Goal: Task Accomplishment & Management: Use online tool/utility

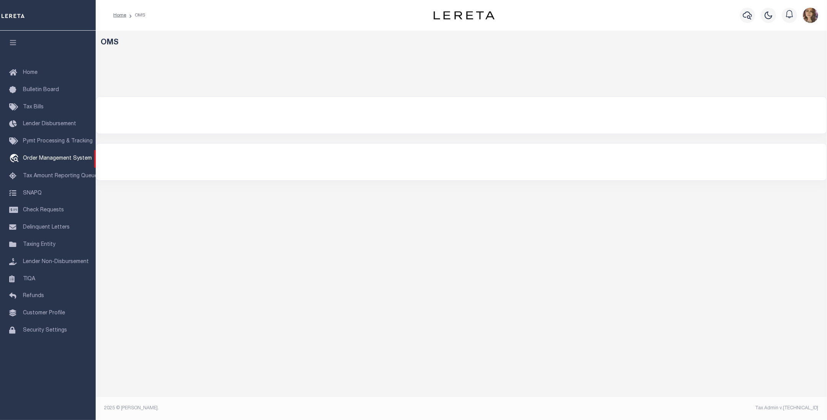
select select "200"
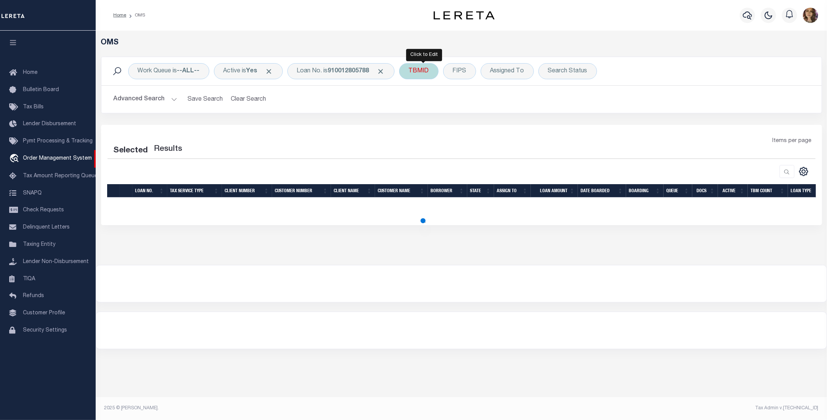
select select "200"
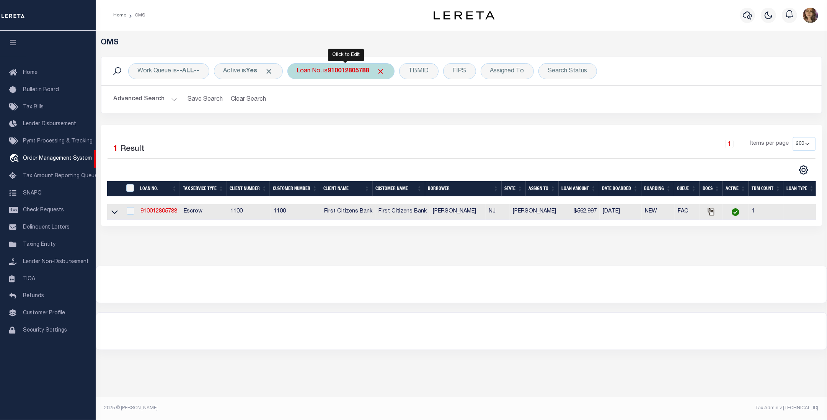
click at [337, 74] on b "910012805788" at bounding box center [348, 71] width 41 height 6
type input "02550227"
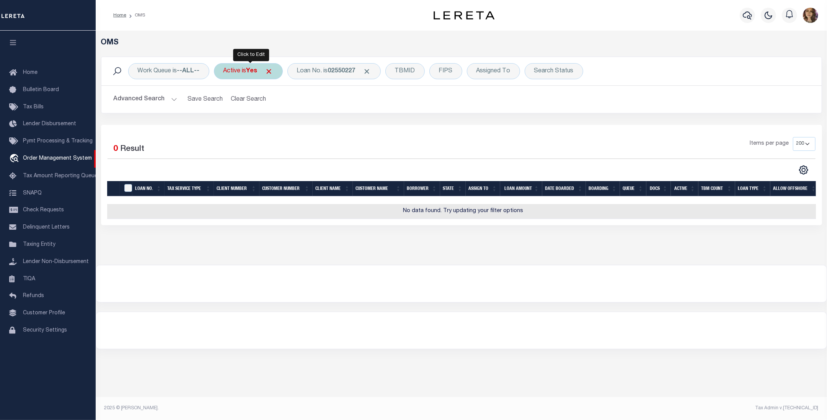
click at [245, 77] on div "Active is Yes" at bounding box center [248, 71] width 69 height 16
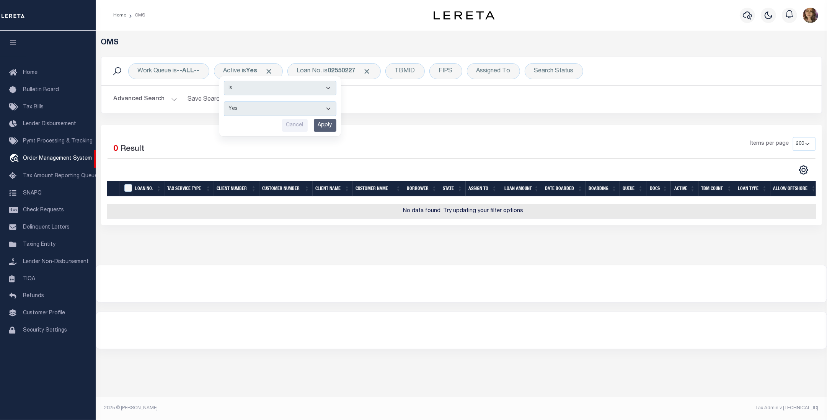
click at [398, 113] on div "Work Queue is --ALL-- Active is Yes Is Contains Yes No Cancel Apply Loan No. is…" at bounding box center [461, 85] width 721 height 57
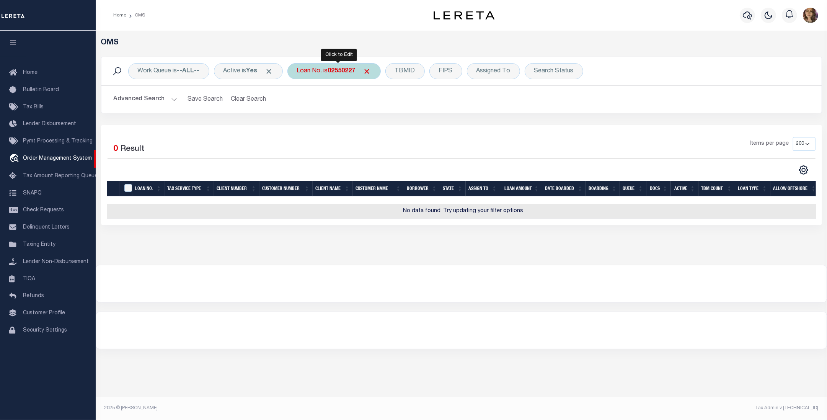
click at [344, 72] on b "02550227" at bounding box center [342, 71] width 28 height 6
type input "115817"
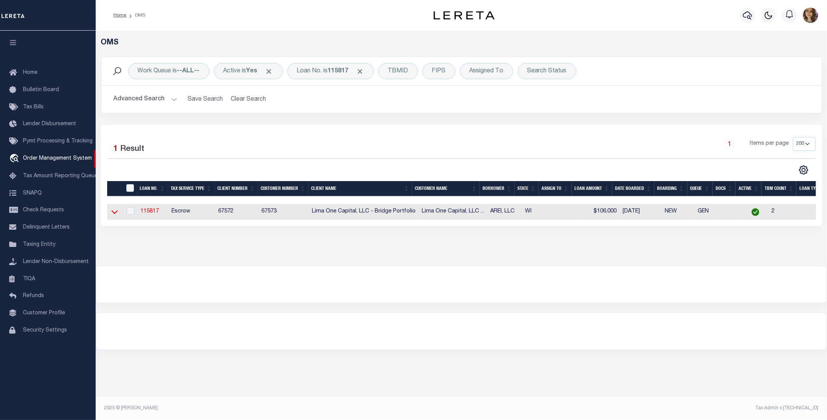
click at [114, 211] on icon at bounding box center [114, 212] width 7 height 8
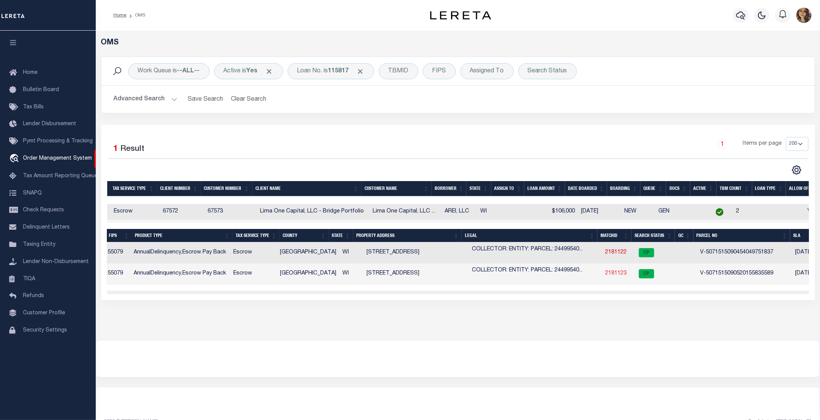
click at [607, 274] on link "2181123" at bounding box center [615, 273] width 21 height 5
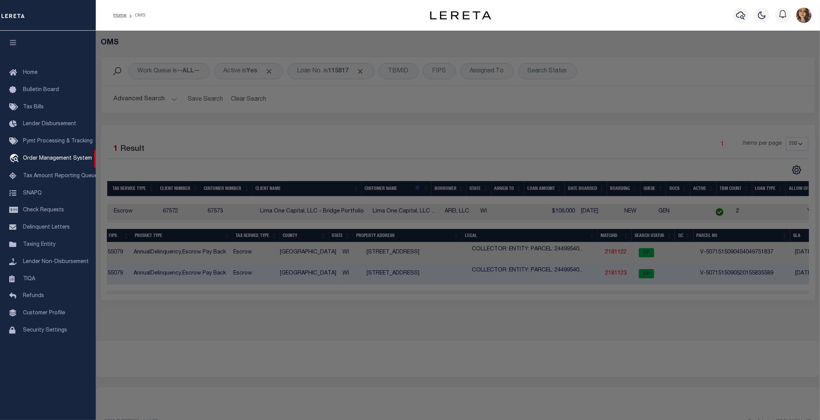
checkbox input "false"
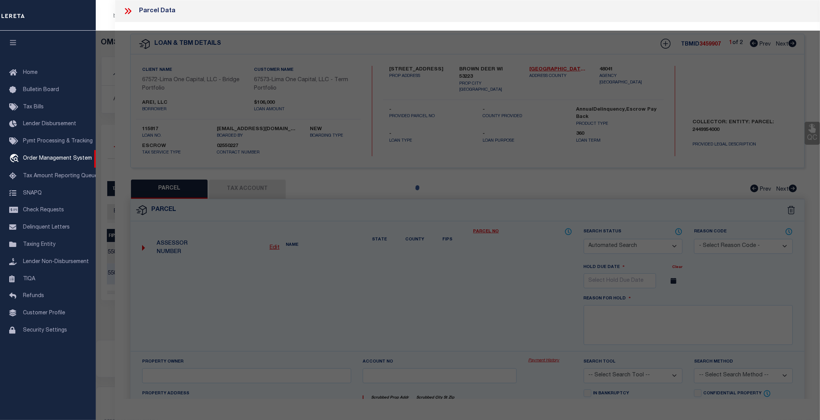
select select "CP"
select select "AGW"
select select
type input "5700 WEST WAHNER AVENUE, UNIT"
checkbox input "false"
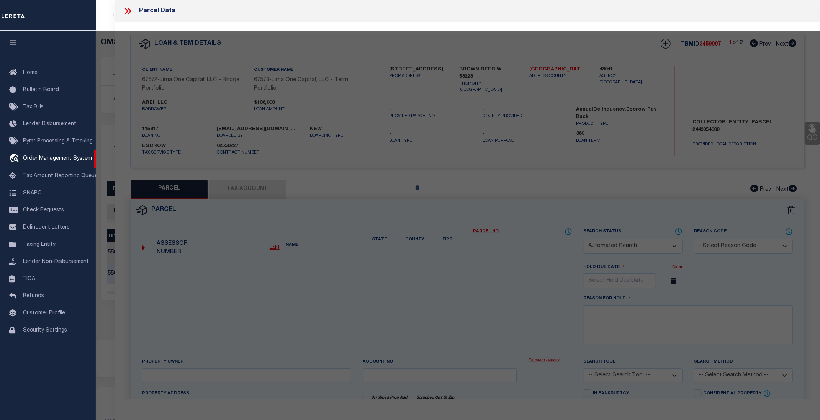
type input "BROWN DEER WI 53223"
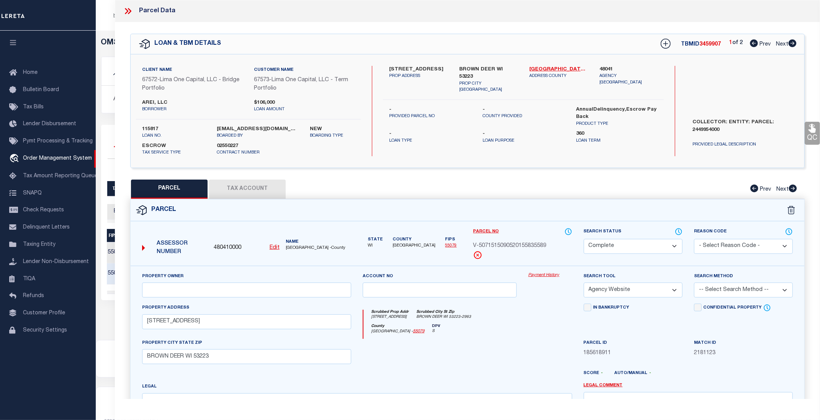
click at [542, 273] on link "Payment History" at bounding box center [550, 275] width 44 height 7
click at [130, 11] on icon at bounding box center [129, 11] width 3 height 6
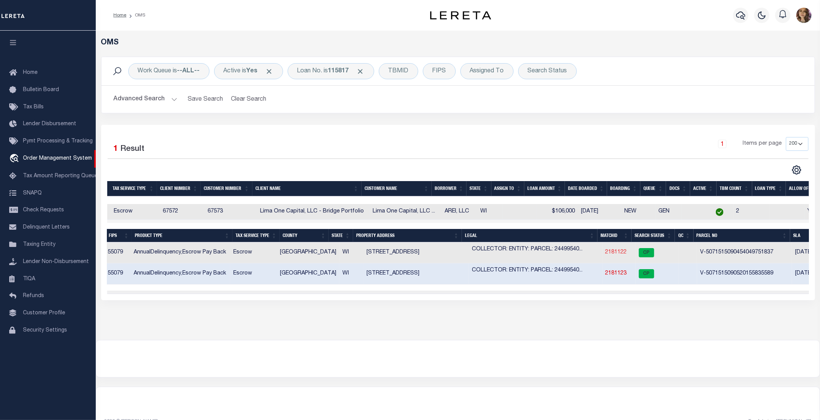
click at [614, 253] on link "2181122" at bounding box center [615, 252] width 21 height 5
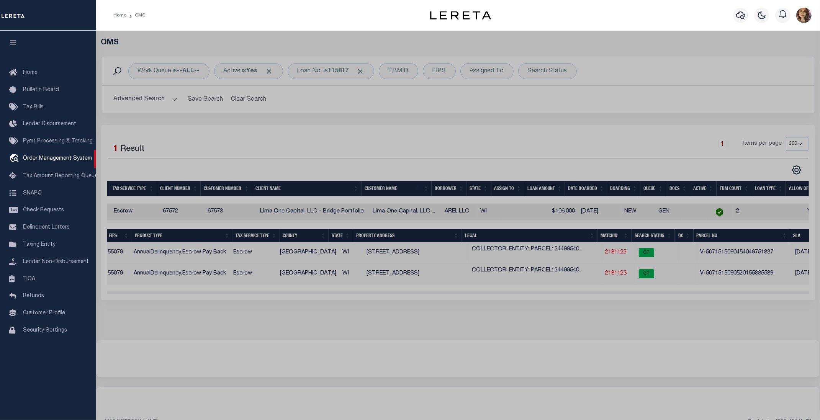
select select "AS"
select select
checkbox input "false"
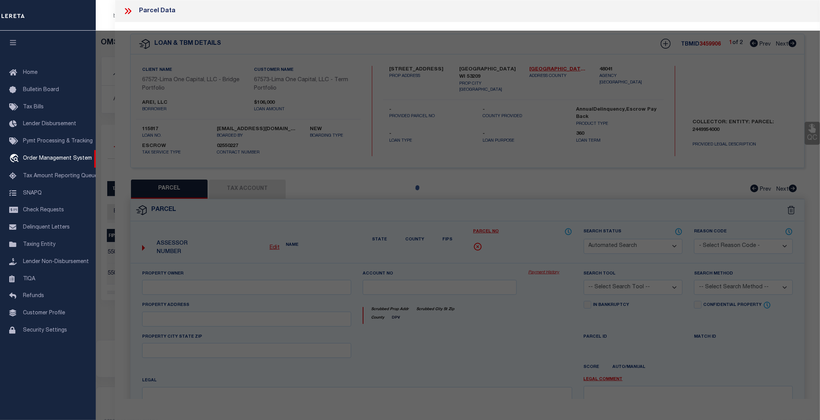
select select "CP"
select select "AGW"
select select
type input "4353 N 16TH STREET"
checkbox input "false"
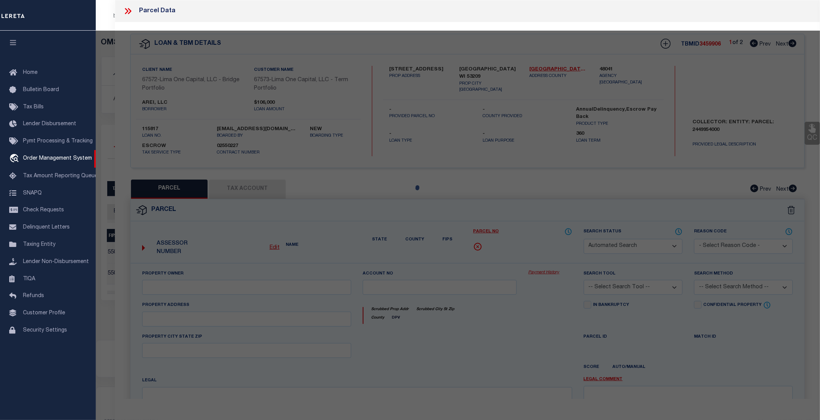
type input "MILWAUKEE WI 53209"
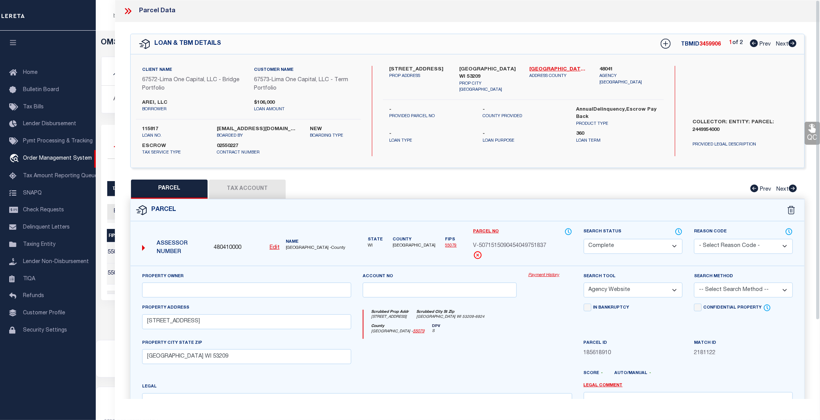
click at [544, 274] on link "Payment History" at bounding box center [550, 275] width 44 height 7
click at [127, 8] on icon at bounding box center [128, 11] width 10 height 10
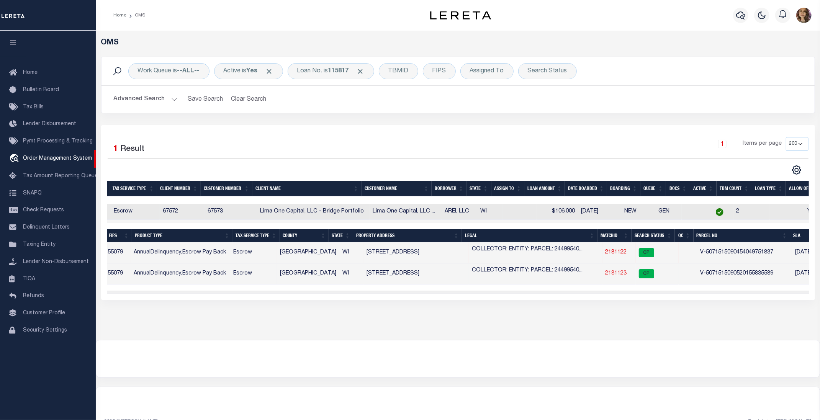
click at [613, 274] on link "2181123" at bounding box center [615, 273] width 21 height 5
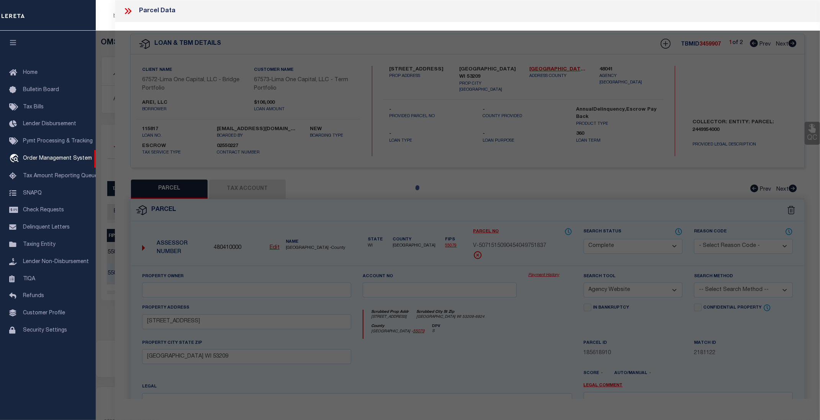
select select "AS"
select select
checkbox input "false"
select select "CP"
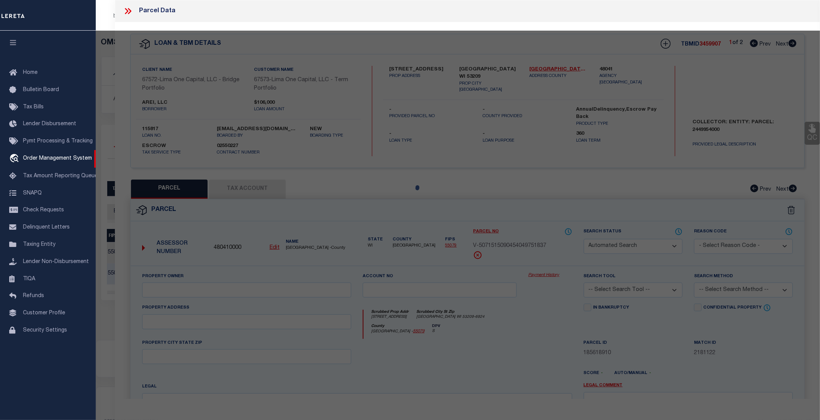
select select "AGW"
select select
type input "5700 WEST WAHNER AVENUE, UNIT"
checkbox input "false"
type input "BROWN DEER WI 53223"
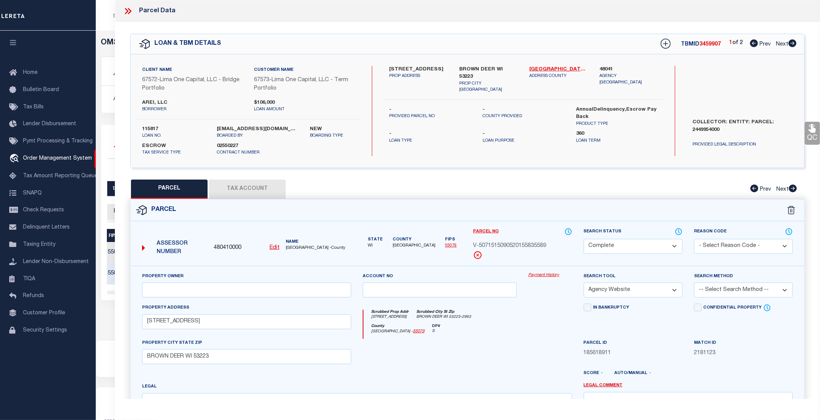
click at [540, 276] on link "Payment History" at bounding box center [550, 275] width 44 height 7
click at [127, 10] on icon at bounding box center [128, 11] width 10 height 10
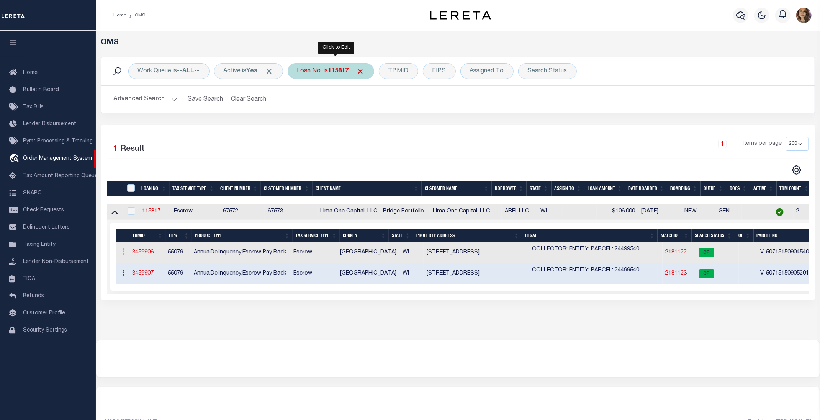
click at [333, 73] on div "Loan No. is 115817" at bounding box center [330, 71] width 87 height 16
type input "10010392"
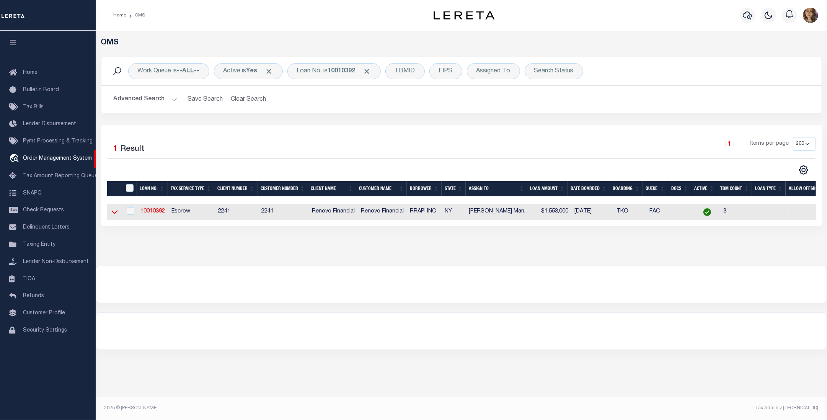
click at [111, 215] on icon at bounding box center [114, 212] width 7 height 8
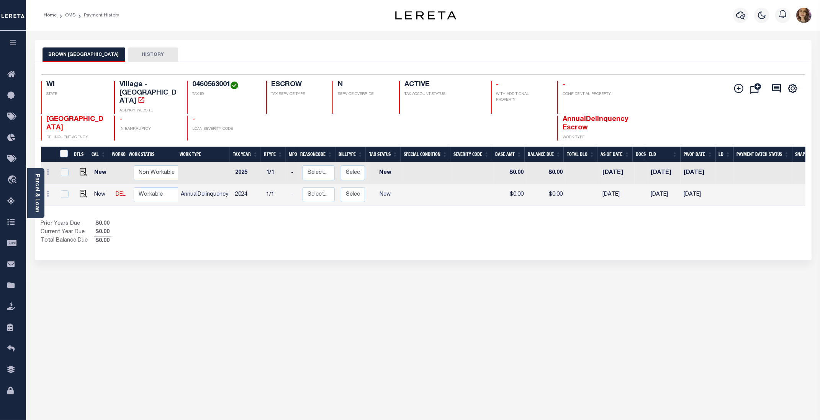
click at [473, 278] on div "BROWN DEER VILLAGE HISTORY Selected 2 Results" at bounding box center [423, 256] width 788 height 432
click at [461, 323] on div "BROWN DEER VILLAGE HISTORY Selected 2 Results" at bounding box center [423, 256] width 788 height 432
click at [269, 313] on div "BROWN DEER VILLAGE HISTORY Selected 2 Results" at bounding box center [423, 256] width 788 height 432
click at [57, 40] on div "BROWN DEER VILLAGE HISTORY" at bounding box center [423, 51] width 776 height 22
click at [66, 52] on button "BROWN DEER VILLAGE" at bounding box center [83, 54] width 83 height 15
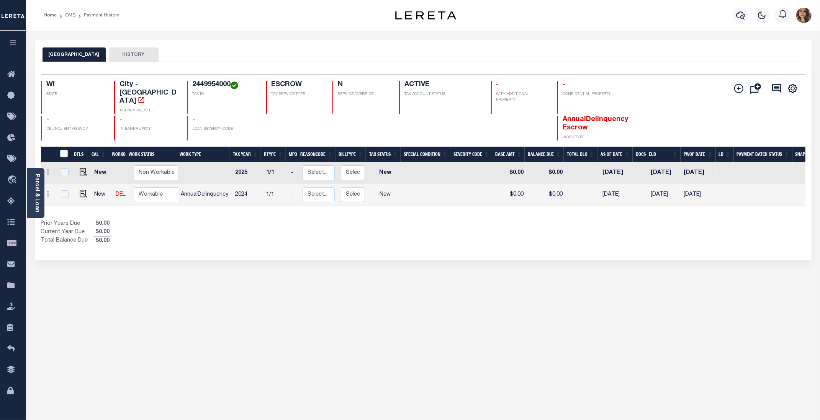
click at [171, 30] on div "Home OMS Payment History Profile" at bounding box center [422, 15] width 793 height 31
click at [489, 292] on div "BROWN DEER VILLAGE HISTORY Selected 2 Results" at bounding box center [423, 256] width 788 height 432
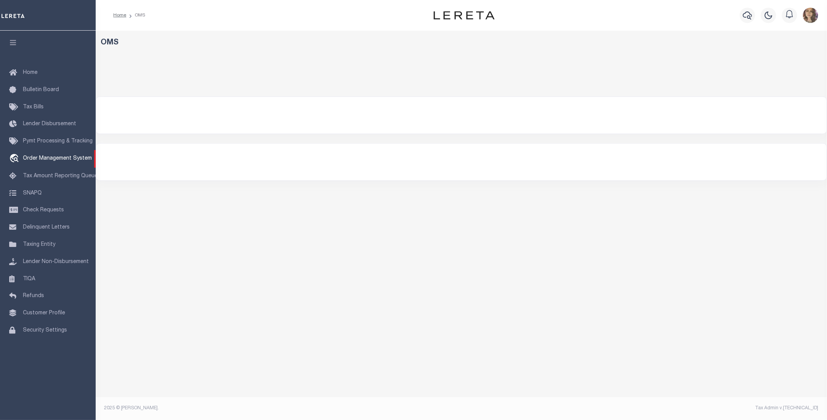
select select "200"
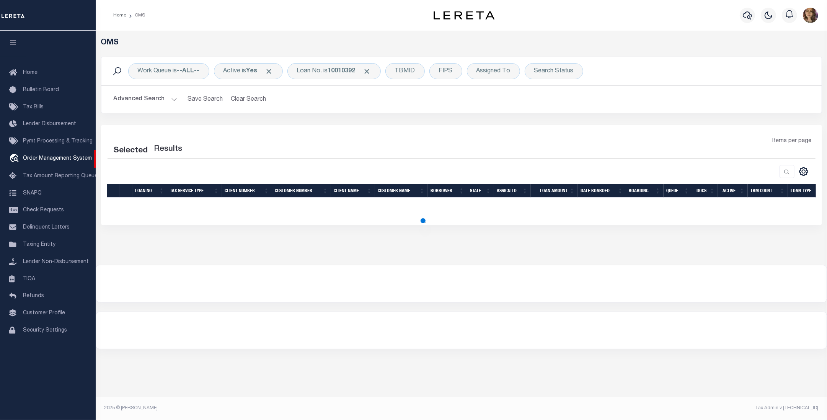
select select "200"
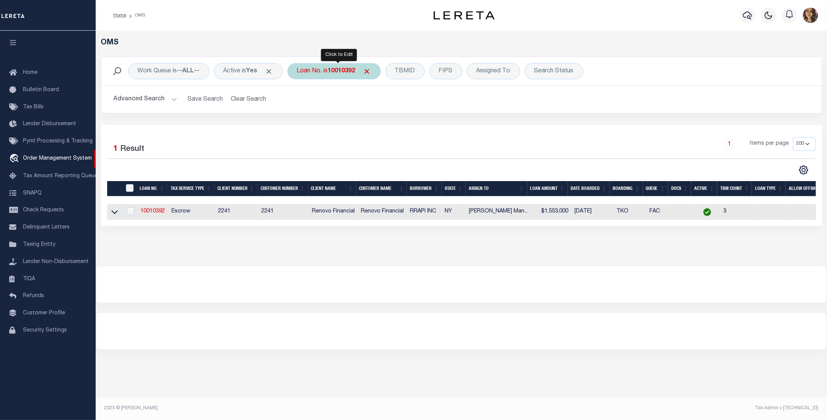
click at [336, 75] on div "Loan No. is 10010392" at bounding box center [333, 71] width 93 height 16
type input "10010392"
click at [115, 214] on icon at bounding box center [114, 213] width 7 height 4
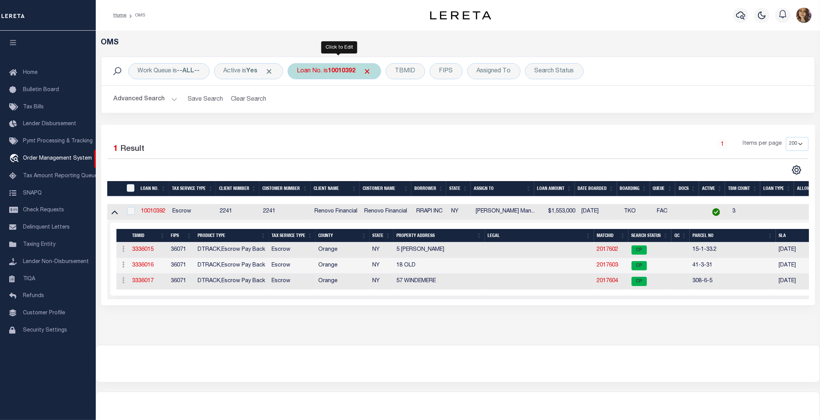
click at [344, 74] on b "10010392" at bounding box center [342, 71] width 28 height 6
click at [343, 113] on input "10010392" at bounding box center [353, 108] width 113 height 15
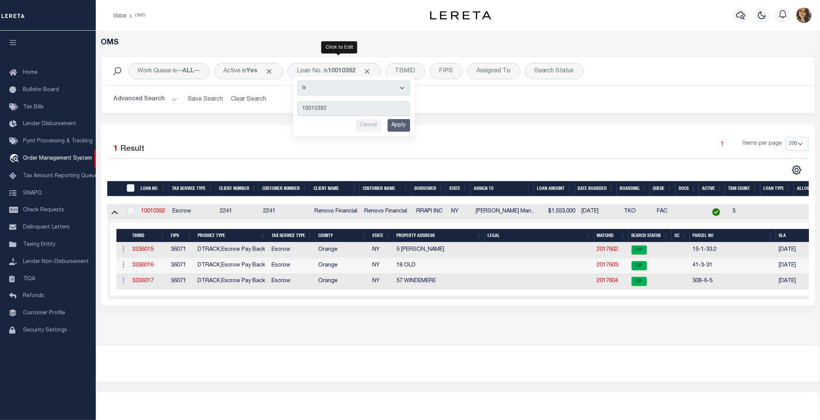
drag, startPoint x: 348, startPoint y: 112, endPoint x: 289, endPoint y: 116, distance: 59.8
click at [289, 116] on div "Work Queue is --ALL-- Active is Yes Loan No. is 10010392 Is Contains 10010392 C…" at bounding box center [457, 91] width 725 height 68
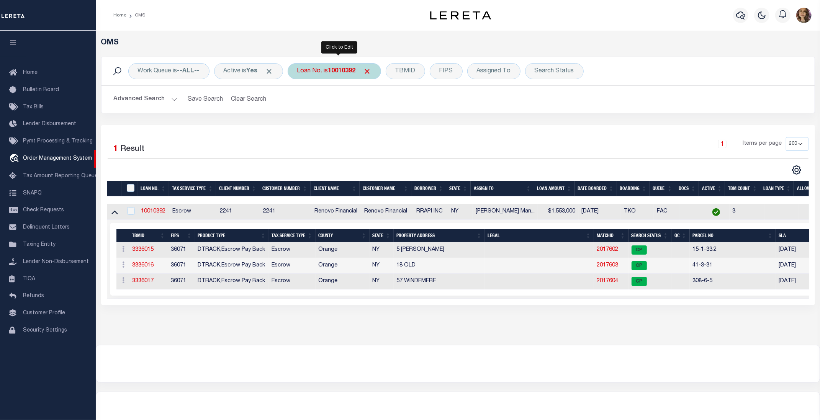
click at [340, 74] on b "10010392" at bounding box center [342, 71] width 28 height 6
type input "10022596"
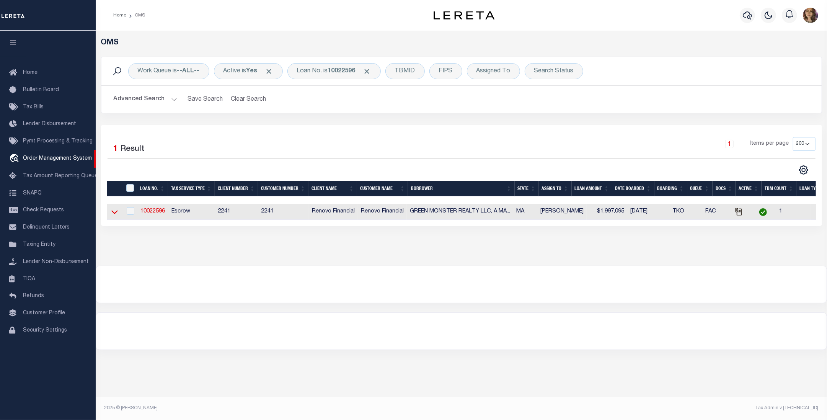
click at [116, 215] on icon at bounding box center [114, 212] width 7 height 8
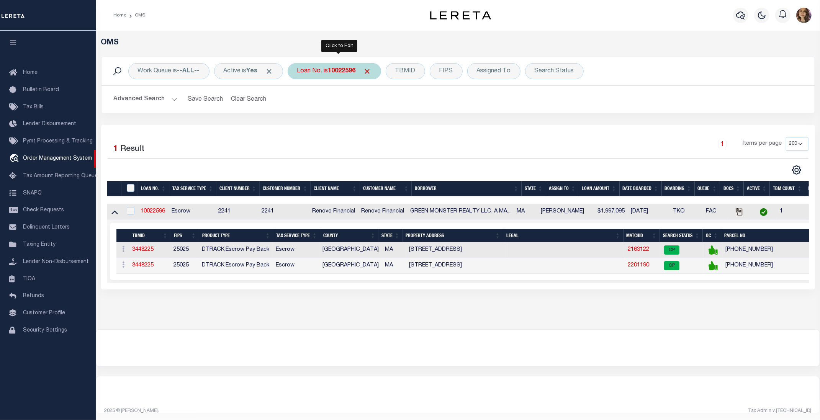
click at [334, 68] on b "10022596" at bounding box center [342, 71] width 28 height 6
type input "90012989"
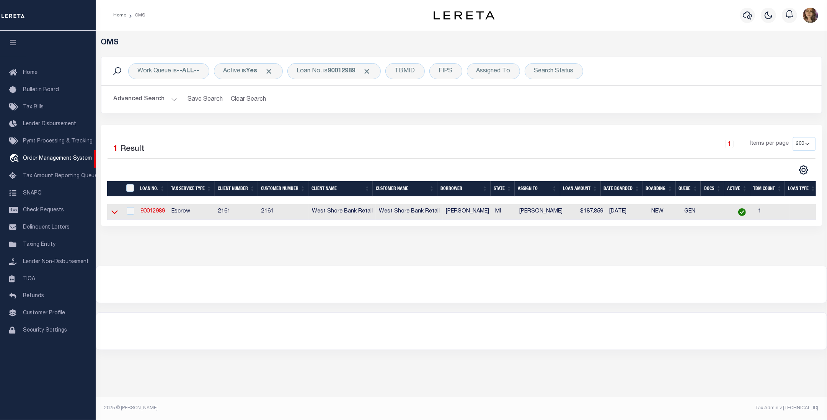
click at [115, 212] on icon at bounding box center [114, 212] width 7 height 8
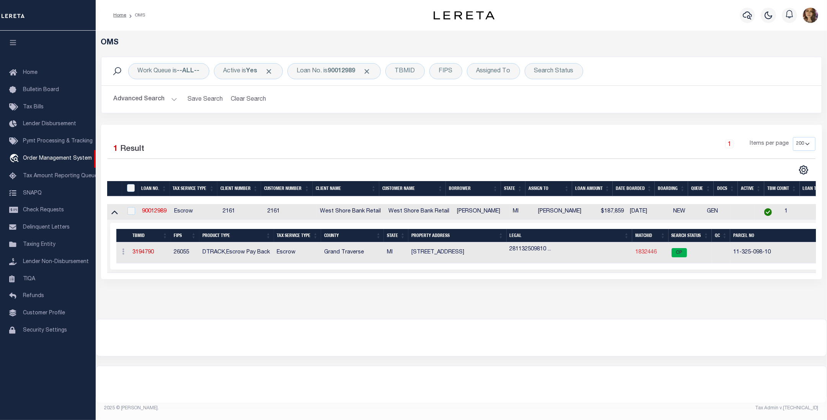
click at [645, 253] on link "1832446" at bounding box center [645, 252] width 21 height 5
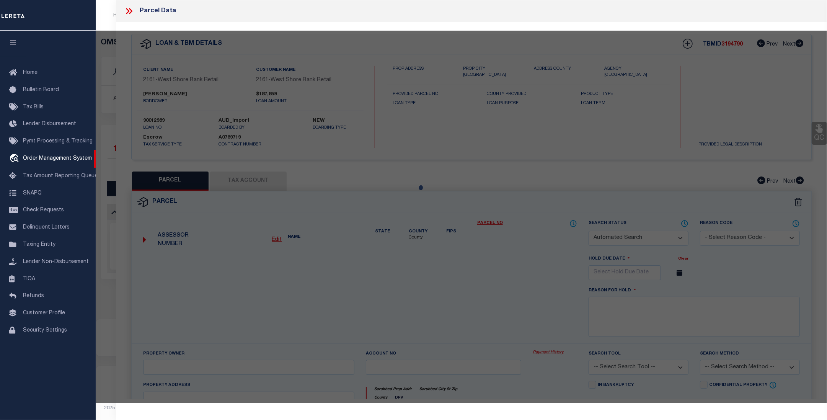
checkbox input "false"
select select "CP"
type input "MILLIKEN JOHN C & JO E"
select select
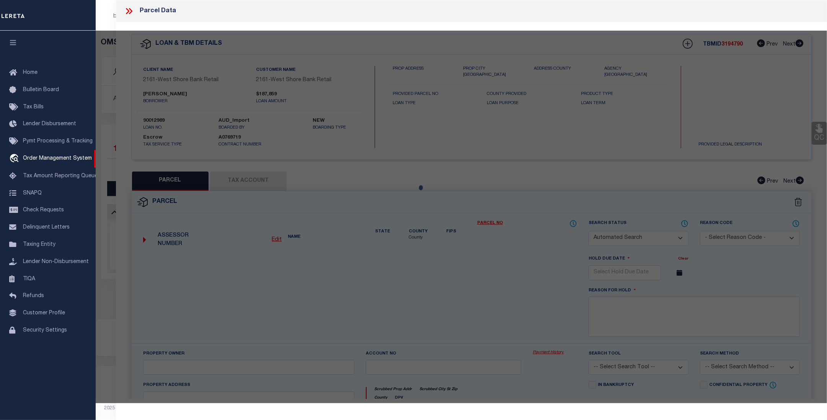
type input "7205 CENTER RD"
checkbox input "false"
type input "TRAVERSE CITY MI 49686"
type textarea "PRT OF SE 1/4 OF SEC 25 T28N R11W. COM AT E 1/4 COR OF SD SEC 25, TH S ALG E SE…"
type textarea "Completed based on given Text Legal."
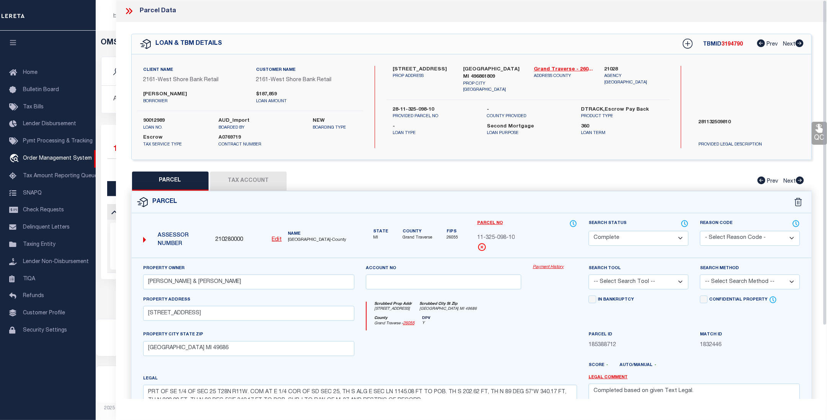
click at [542, 266] on link "Payment History" at bounding box center [555, 267] width 44 height 7
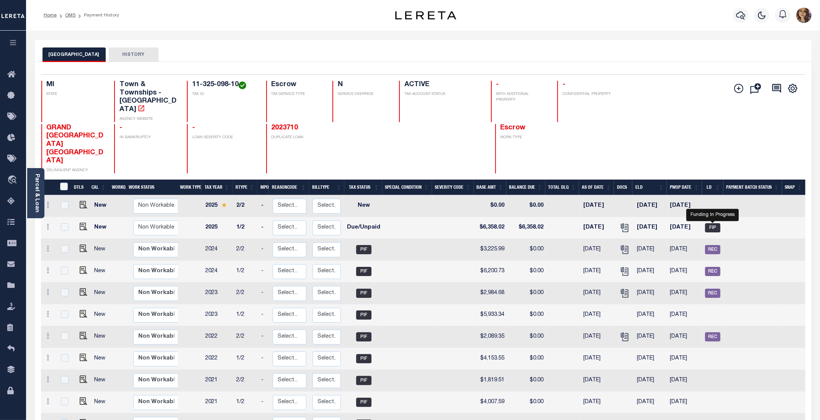
click at [712, 223] on span "FIP" at bounding box center [712, 227] width 15 height 9
checkbox input "true"
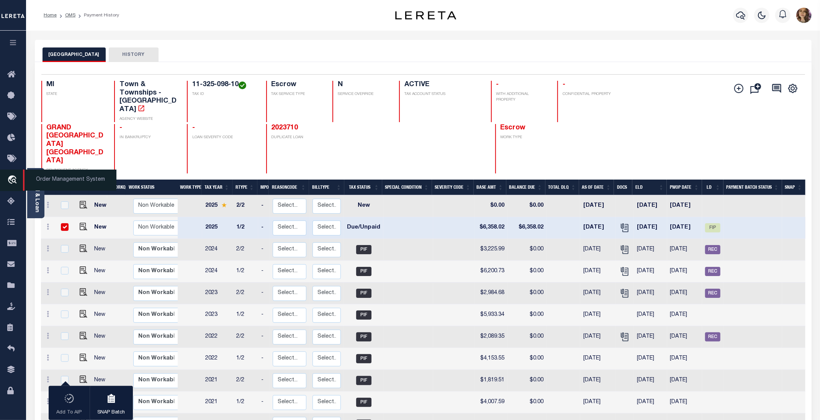
click at [42, 181] on span "Order Management System" at bounding box center [69, 180] width 93 height 21
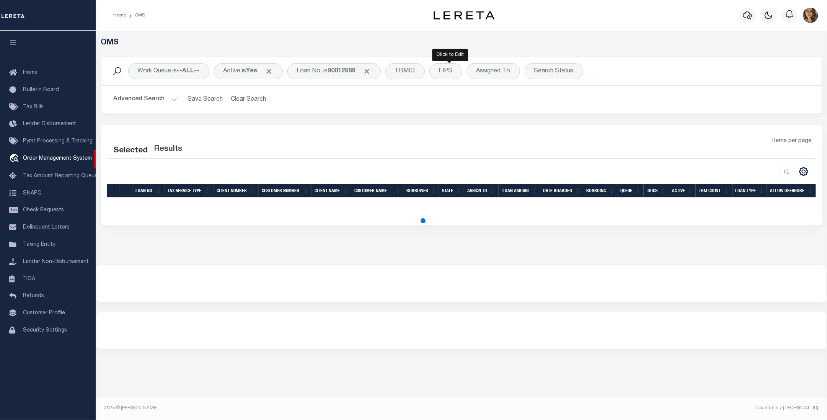
select select "200"
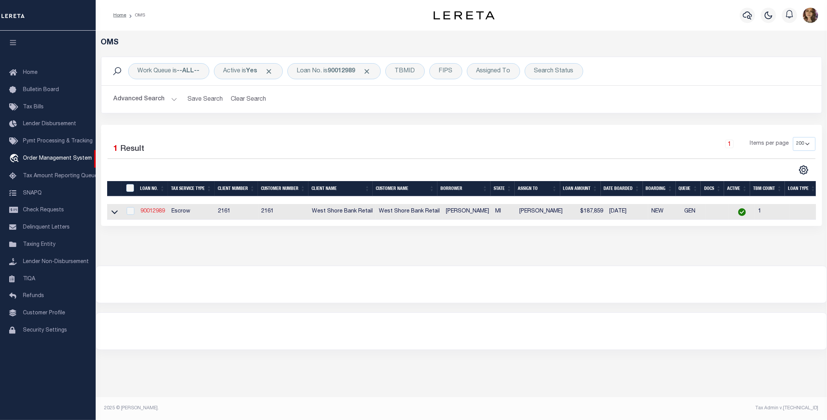
click at [157, 213] on link "90012989" at bounding box center [152, 211] width 24 height 5
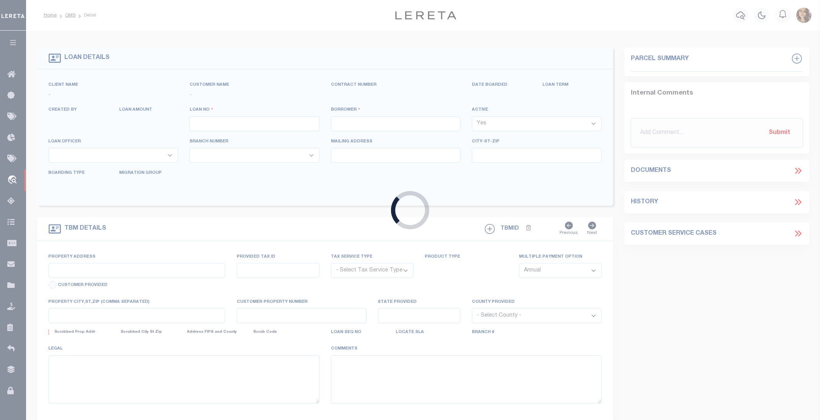
type input "90012989"
type input "[PERSON_NAME]"
select select
select select "100"
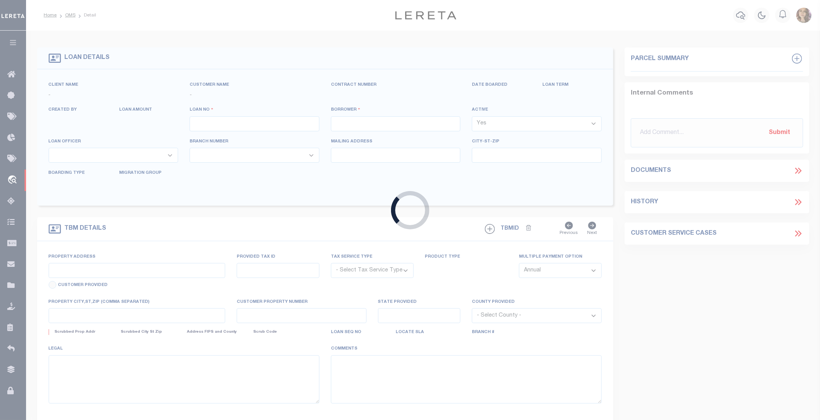
select select "Escrow"
select select "4567"
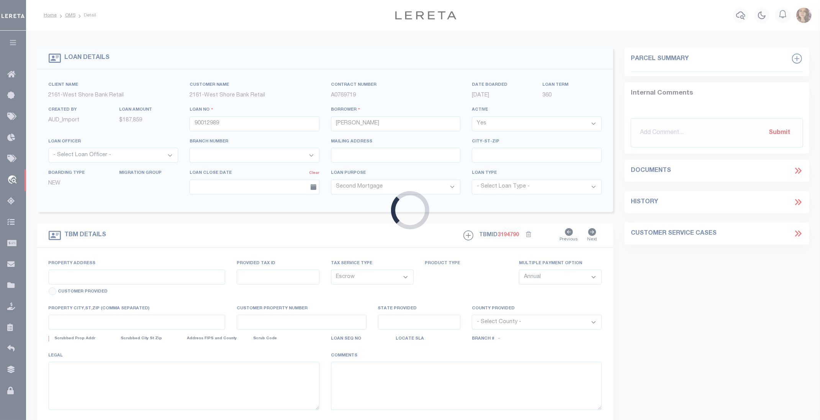
type input "7205 CENTER RD"
type input "28-11-325-098-10"
type input "TRAVERSE CITY MI 496861809"
type input "MI"
type textarea "281132509810"
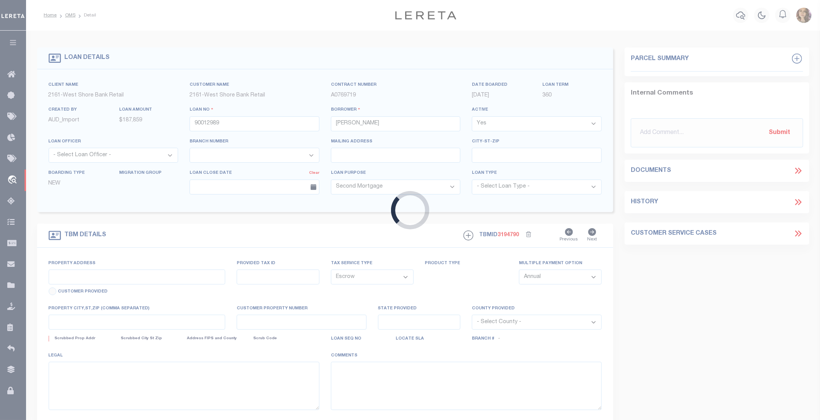
type textarea "Should be TPS per customer's file. MLC"
select select
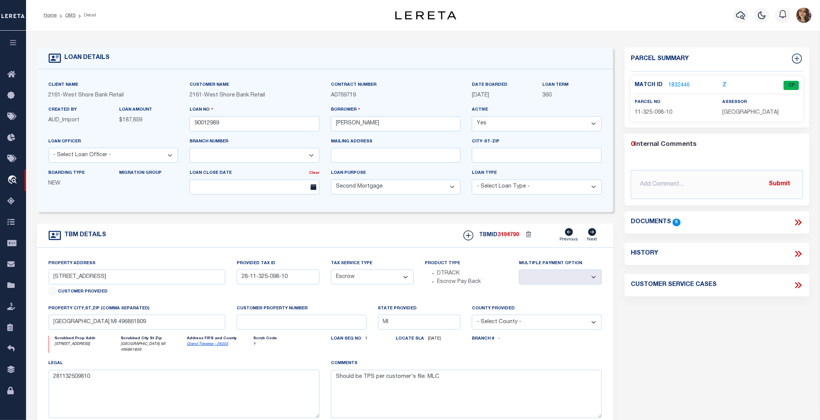
click at [405, 278] on select "- Select Tax Service Type - Escrow NonEscrow" at bounding box center [372, 276] width 83 height 15
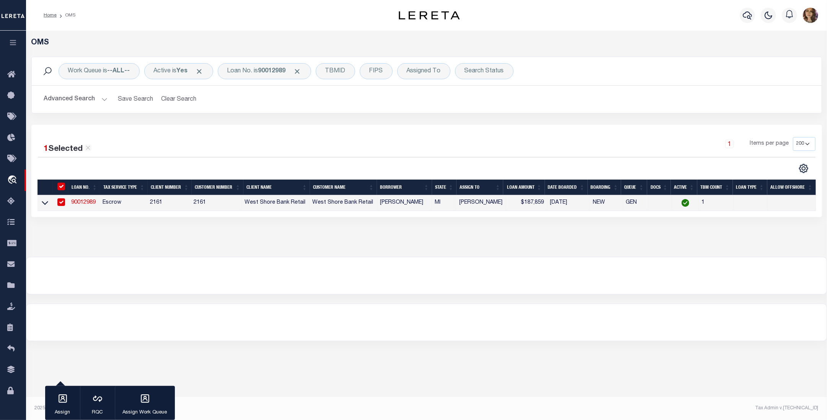
drag, startPoint x: 41, startPoint y: 205, endPoint x: 633, endPoint y: 307, distance: 600.1
click at [42, 205] on icon at bounding box center [45, 203] width 7 height 8
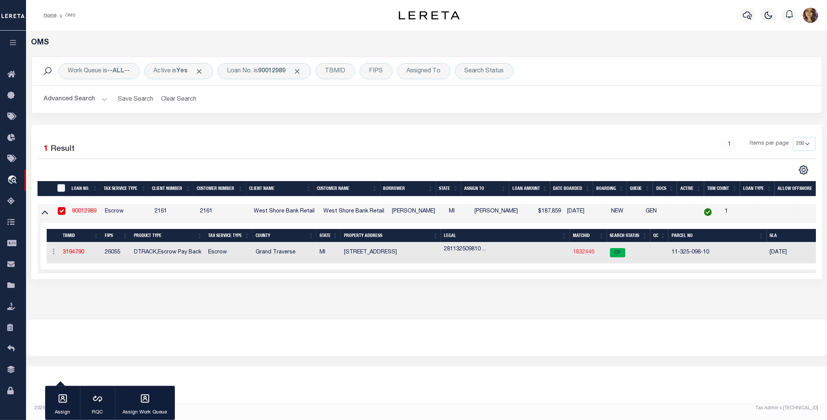
click at [582, 253] on link "1832446" at bounding box center [583, 252] width 21 height 5
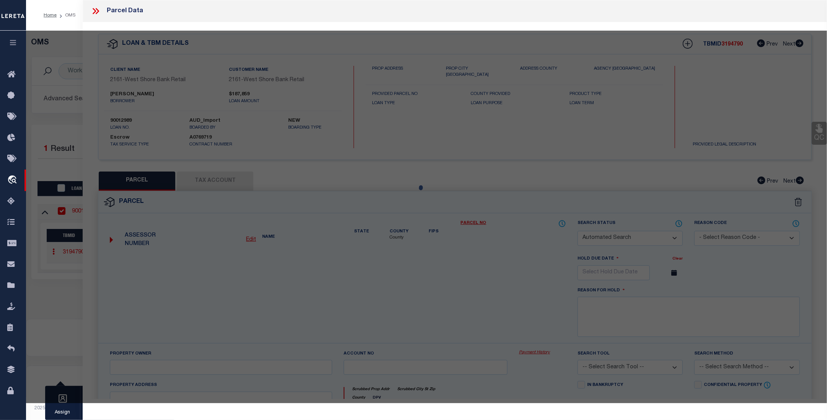
checkbox input "false"
select select "CP"
type input "MILLIKEN JOHN C & JO E"
select select
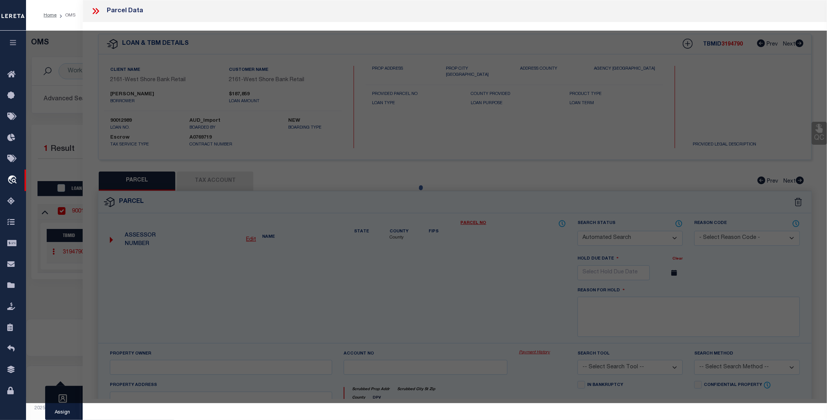
type input "7205 CENTER RD"
checkbox input "false"
type input "TRAVERSE CITY MI 49686"
type textarea "PRT OF SE 1/4 OF SEC 25 T28N R11W. COM AT E 1/4 COR OF SD SEC 25, TH S ALG E SE…"
type textarea "Completed based on given Text Legal."
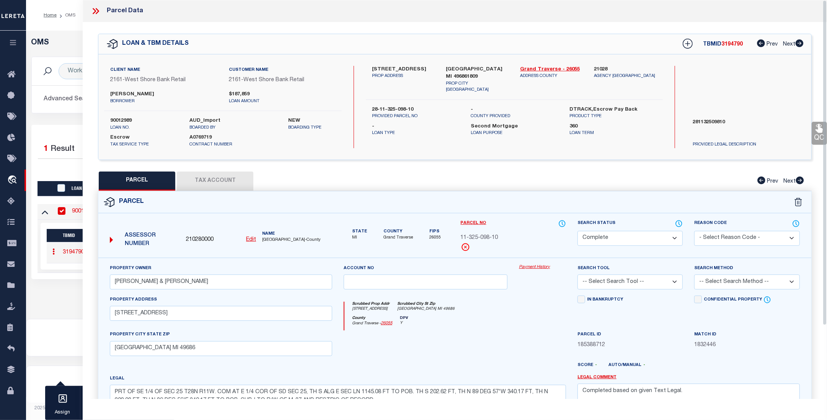
click at [542, 265] on link "Payment History" at bounding box center [542, 267] width 47 height 7
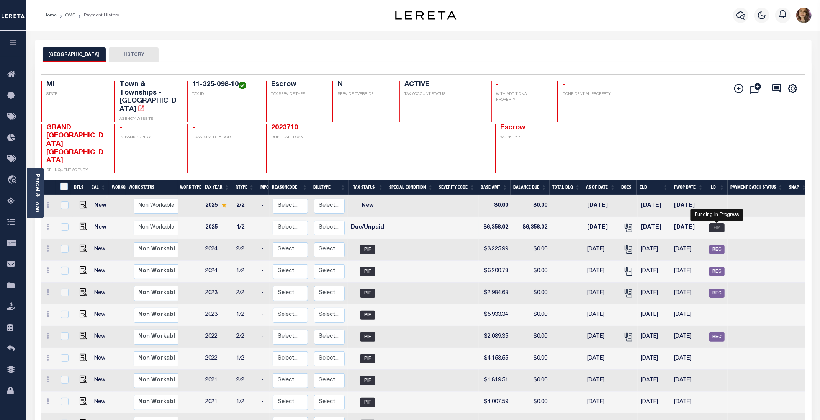
click at [715, 223] on span "FIP" at bounding box center [716, 227] width 15 height 9
checkbox input "true"
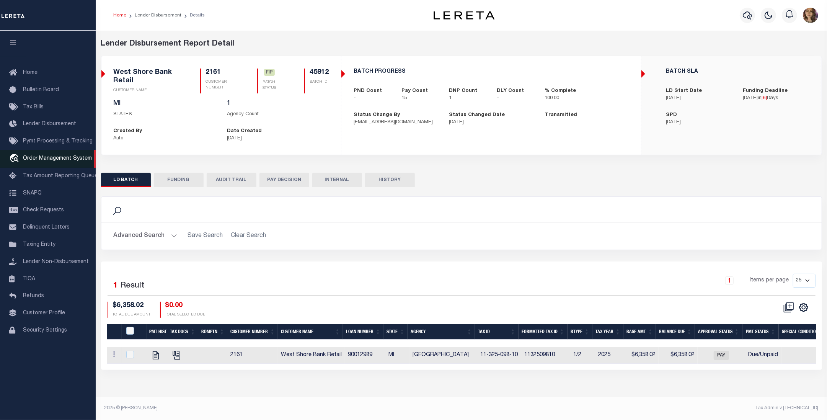
click at [49, 160] on span "Order Management System" at bounding box center [57, 158] width 69 height 5
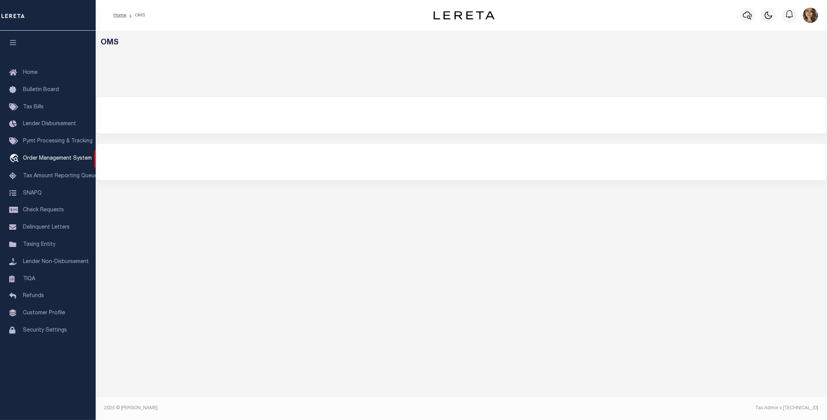
select select "200"
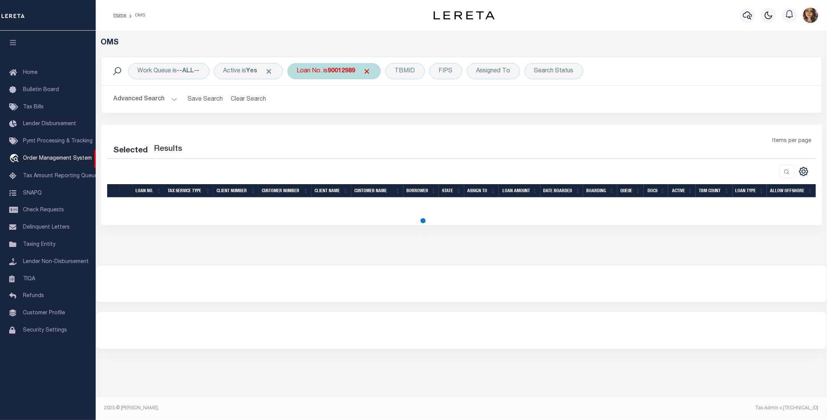
select select "200"
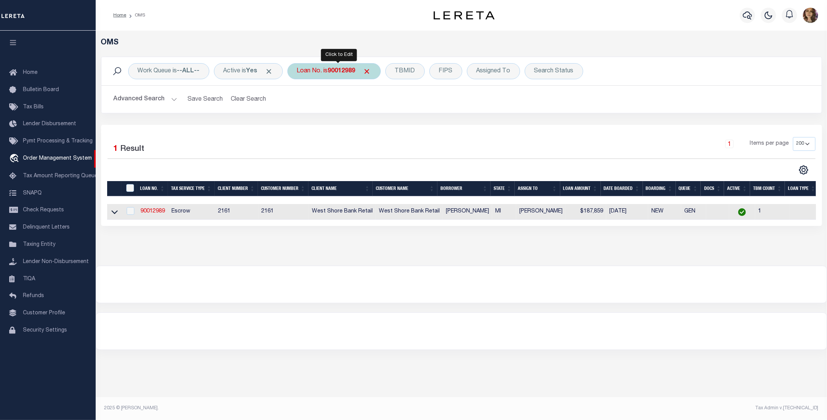
click at [342, 72] on b "90012989" at bounding box center [342, 71] width 28 height 6
type input "10022596"
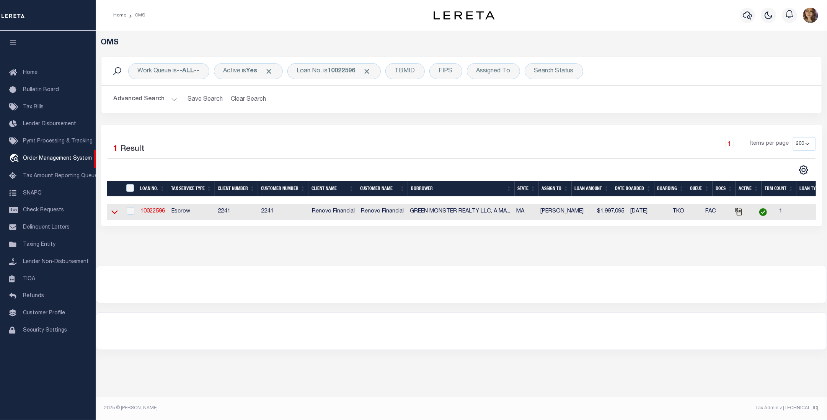
click at [113, 216] on icon at bounding box center [114, 212] width 7 height 8
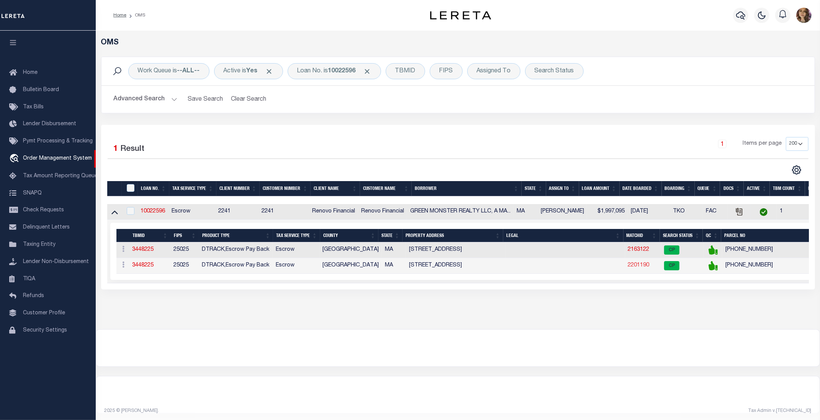
click at [635, 268] on link "2201190" at bounding box center [638, 265] width 21 height 5
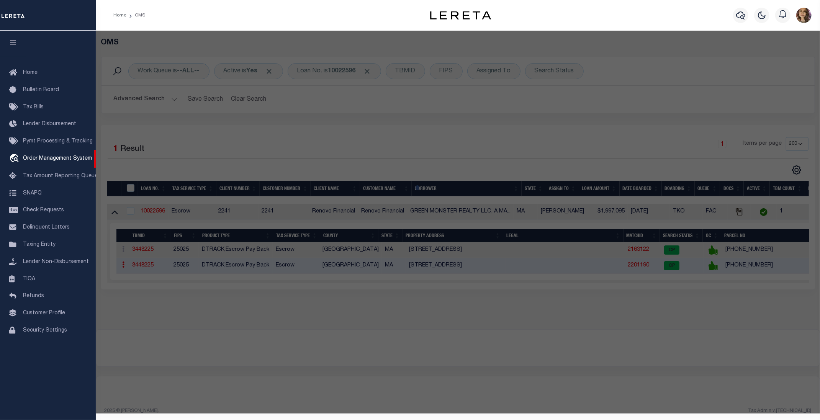
checkbox input "false"
select select "CP"
type input "GREEN MONSTER REALTY LLC"
select select "AGF"
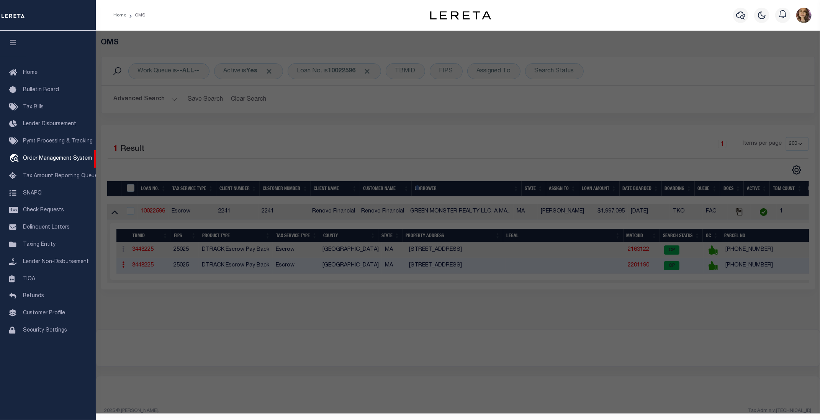
select select
type input "19-21 Winchester St."
type input "Boston, MA"
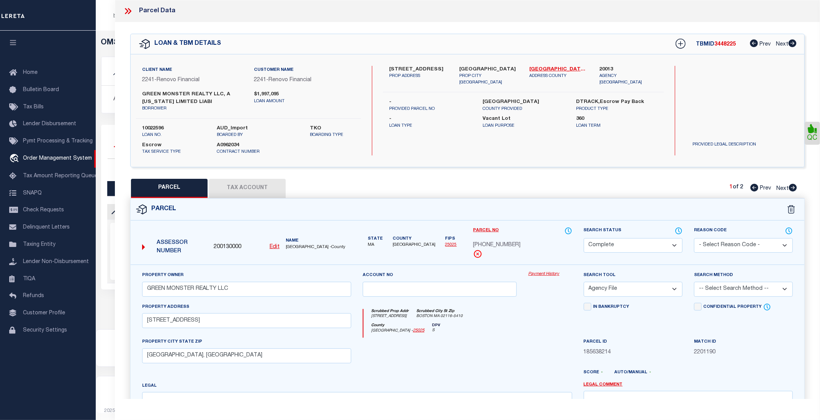
click at [552, 274] on link "Payment History" at bounding box center [550, 274] width 44 height 7
